Goal: Find specific page/section: Find specific page/section

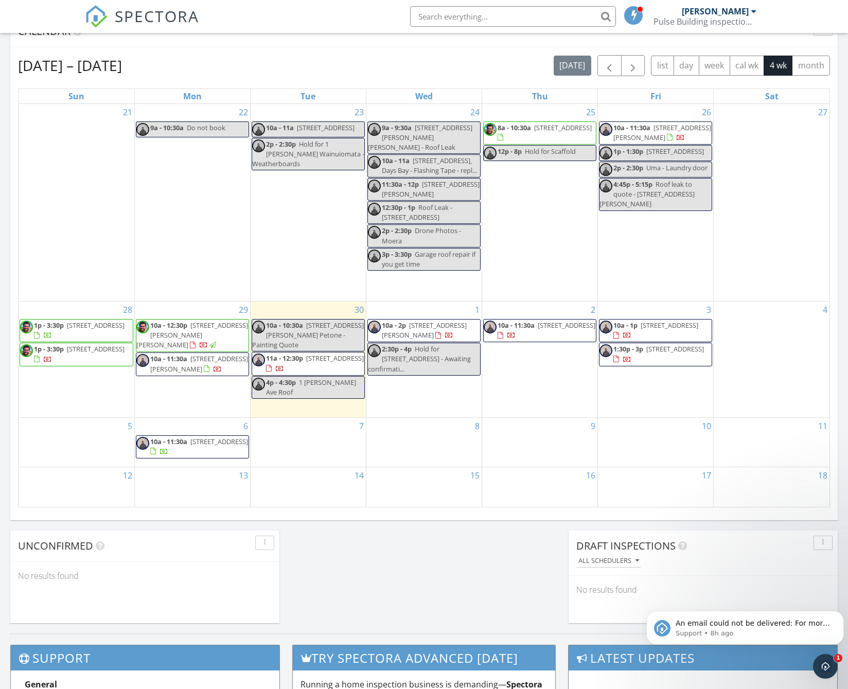
scroll to position [412, 0]
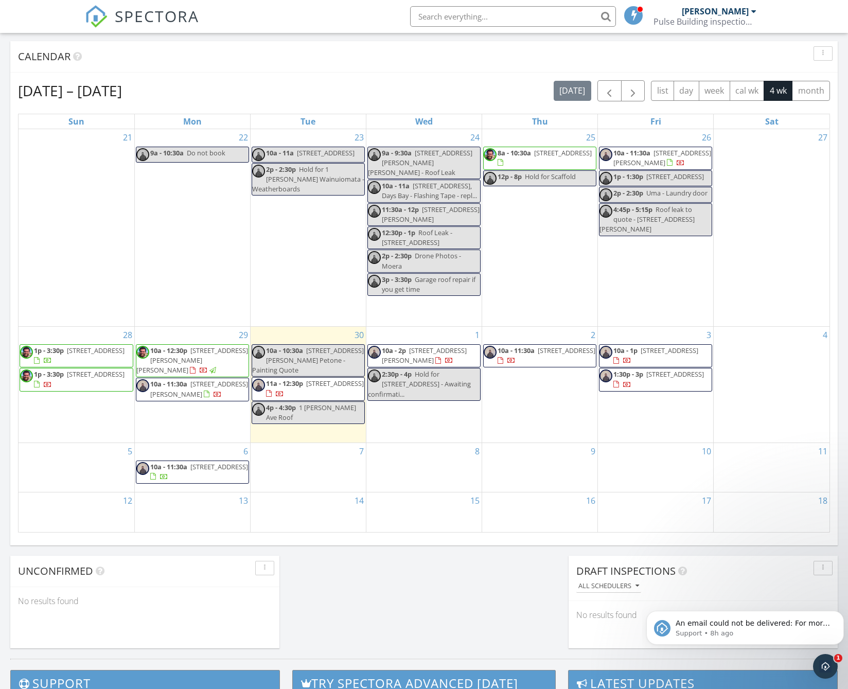
click at [456, 19] on input "text" at bounding box center [513, 16] width 206 height 21
click at [426, 16] on input "text" at bounding box center [513, 16] width 206 height 21
drag, startPoint x: 429, startPoint y: 13, endPoint x: 705, endPoint y: 0, distance: 276.2
click at [705, 0] on ul "13 Chesterton No results found matching that criteria. Zane Bennett Pulse Build…" at bounding box center [581, 16] width 363 height 33
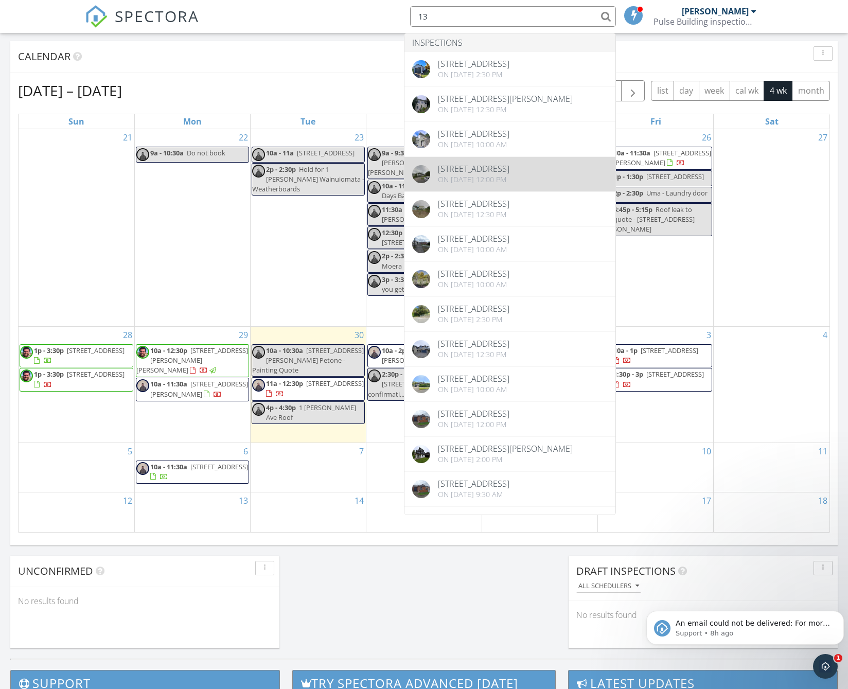
type input "13"
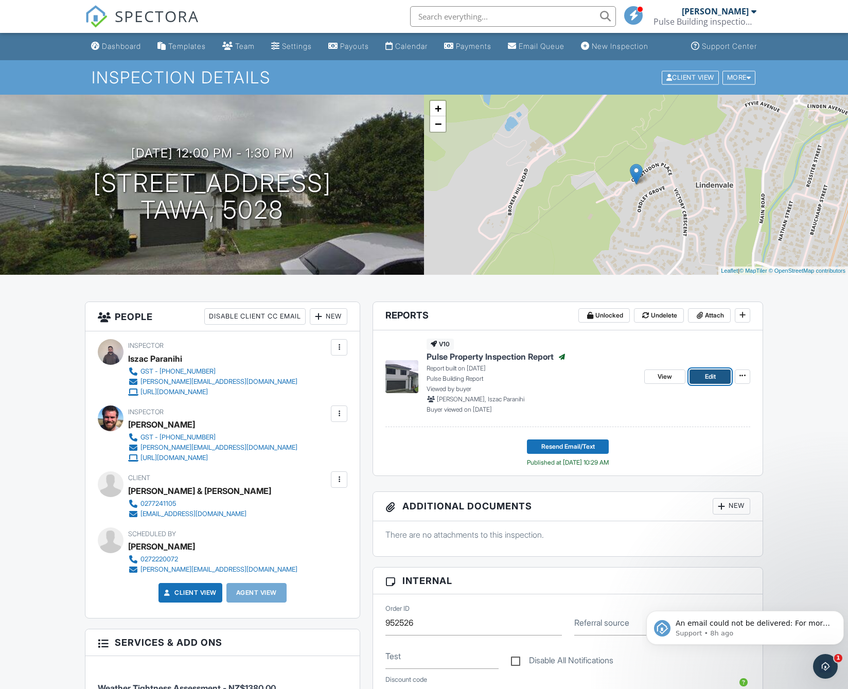
click at [701, 384] on link "Edit" at bounding box center [710, 377] width 41 height 14
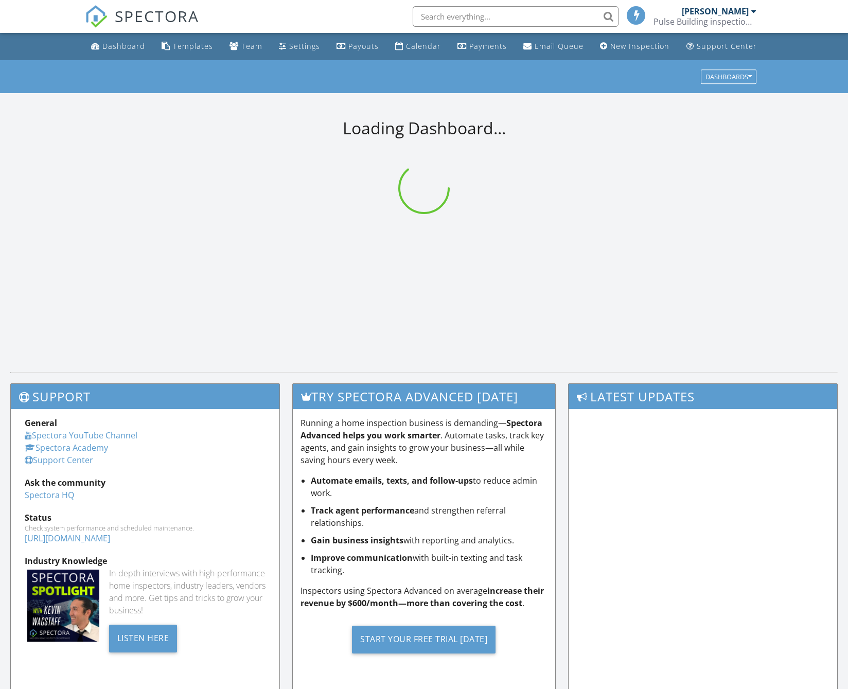
click at [475, 21] on input "text" at bounding box center [516, 16] width 206 height 21
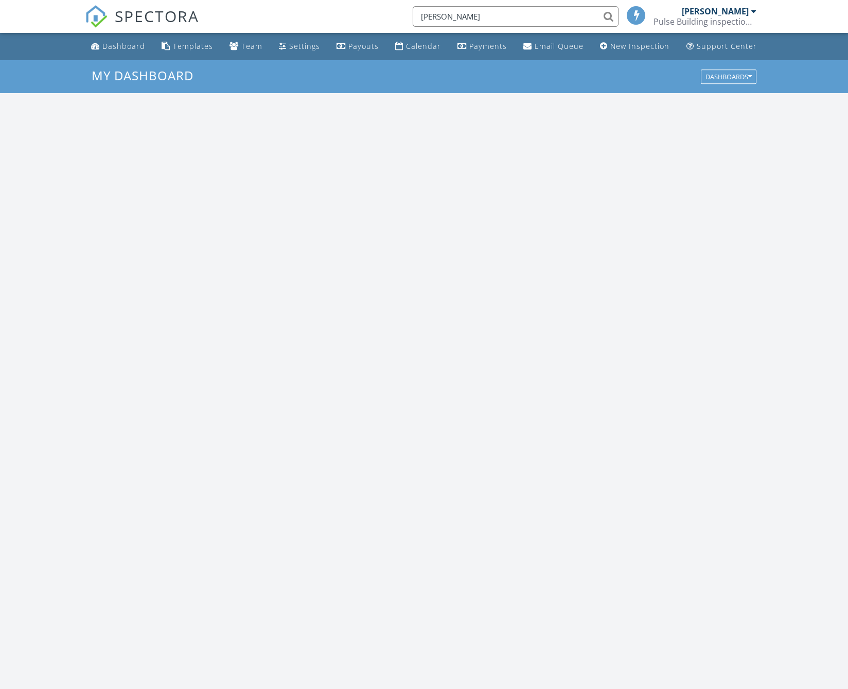
scroll to position [953, 864]
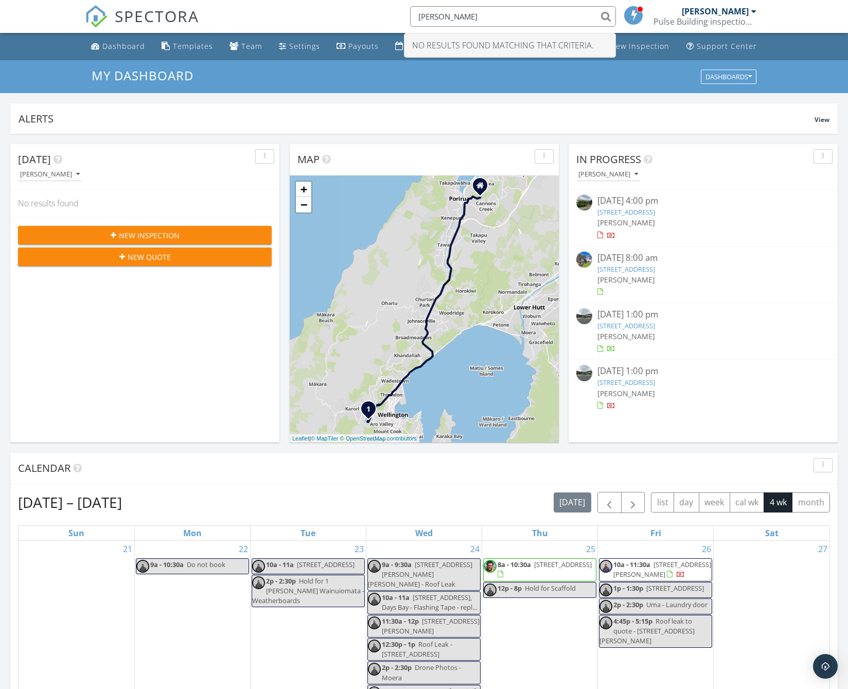
click at [458, 13] on input "[PERSON_NAME]" at bounding box center [513, 16] width 206 height 21
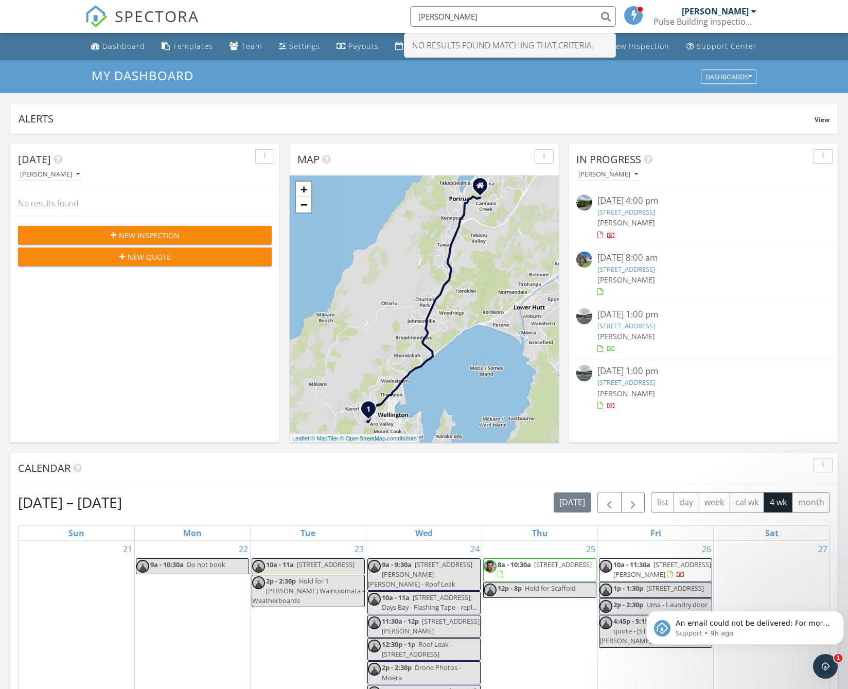
scroll to position [0, 0]
type input "Amber"
